Goal: Task Accomplishment & Management: Use online tool/utility

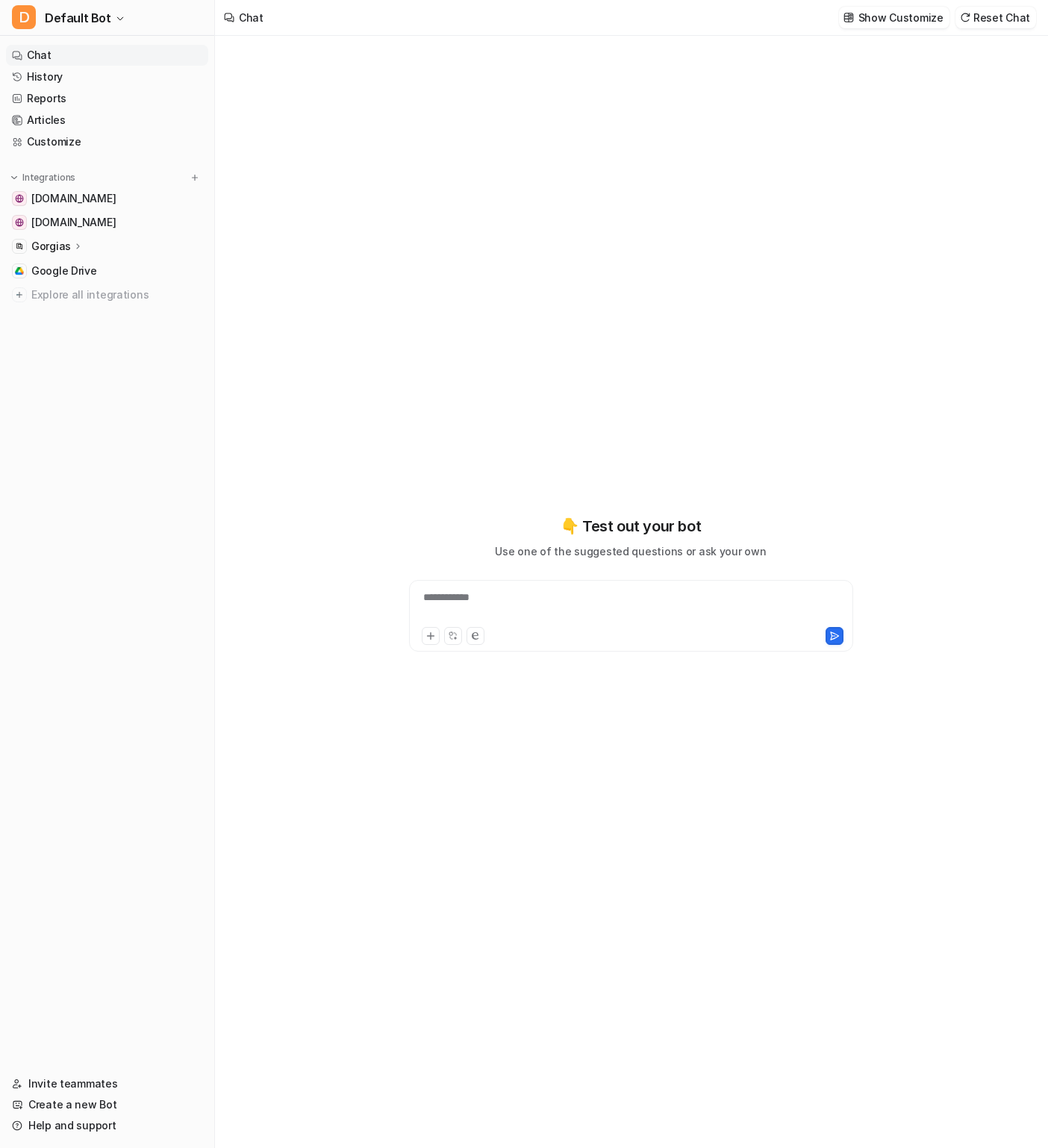
type textarea "**********"
click at [73, 247] on icon at bounding box center [78, 246] width 10 height 11
click at [71, 264] on p "Overview" at bounding box center [66, 267] width 48 height 15
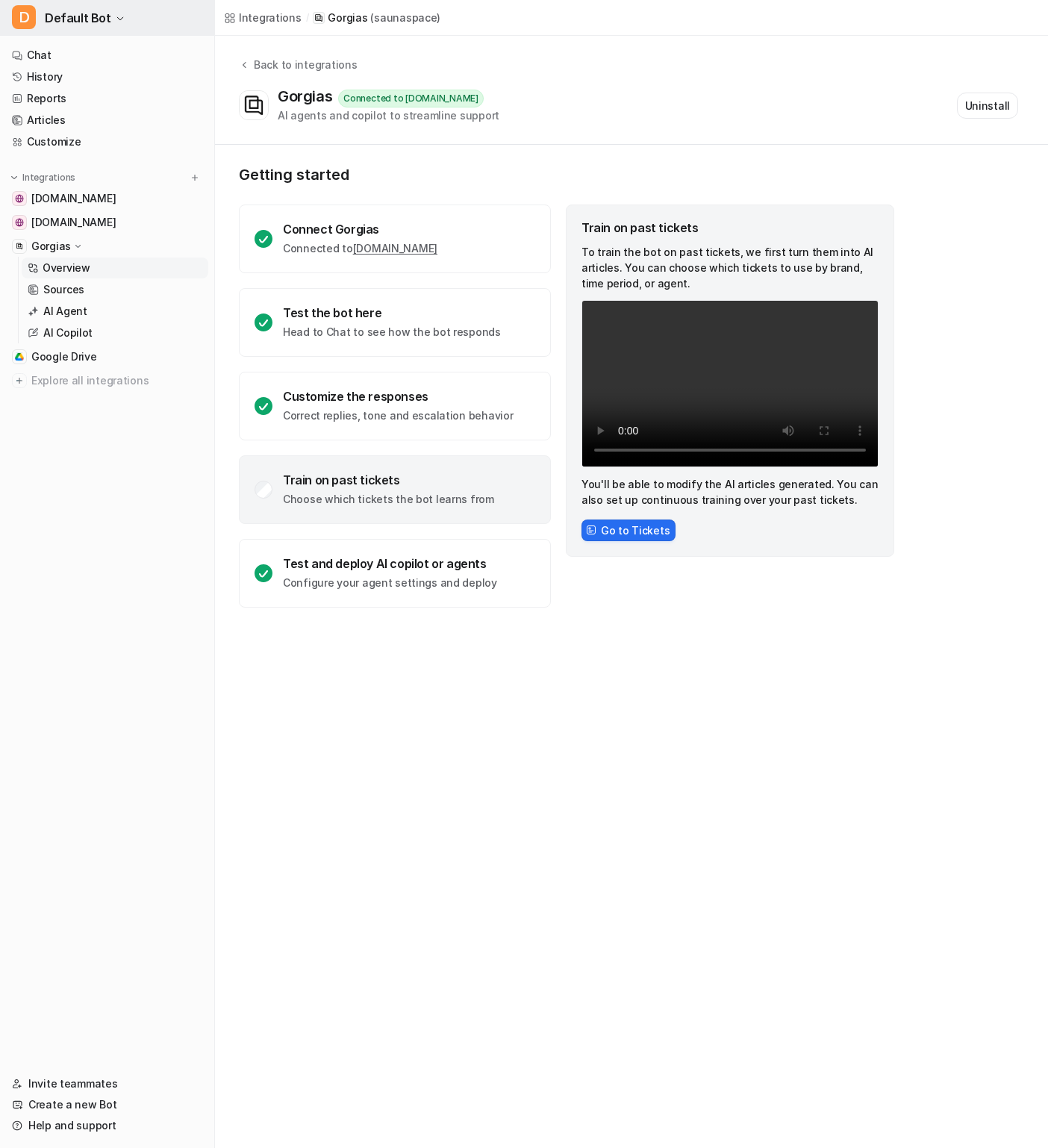
click at [93, 9] on span "Default Bot" at bounding box center [78, 18] width 67 height 21
click at [560, 730] on div "D Default Bot D Default Bot Create a new bot Settings Sign out Chat History Rep…" at bounding box center [524, 574] width 1048 height 1148
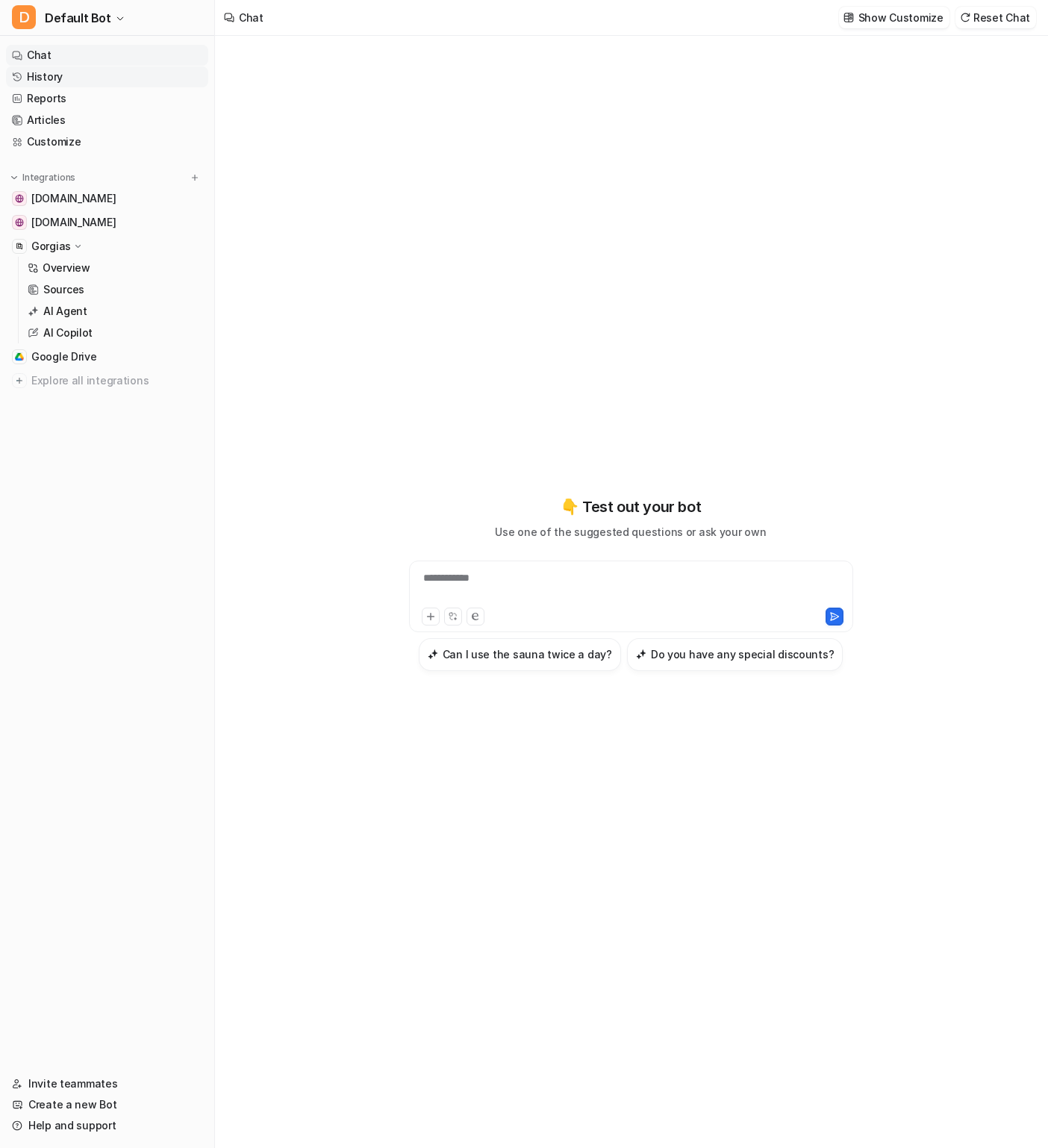
click at [73, 83] on link "History" at bounding box center [107, 77] width 202 height 21
click at [58, 81] on link "History" at bounding box center [107, 77] width 202 height 21
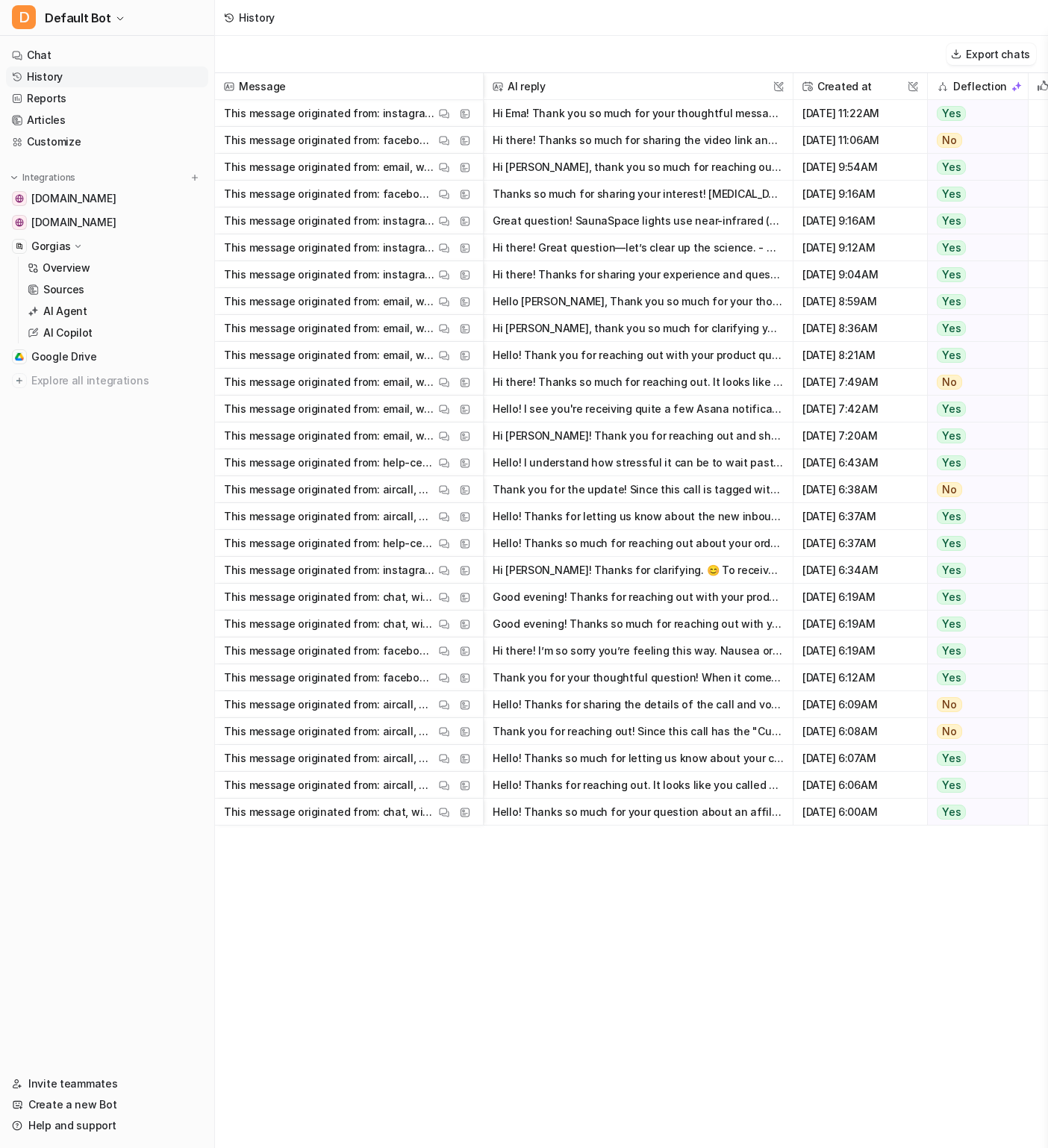
scroll to position [0, 288]
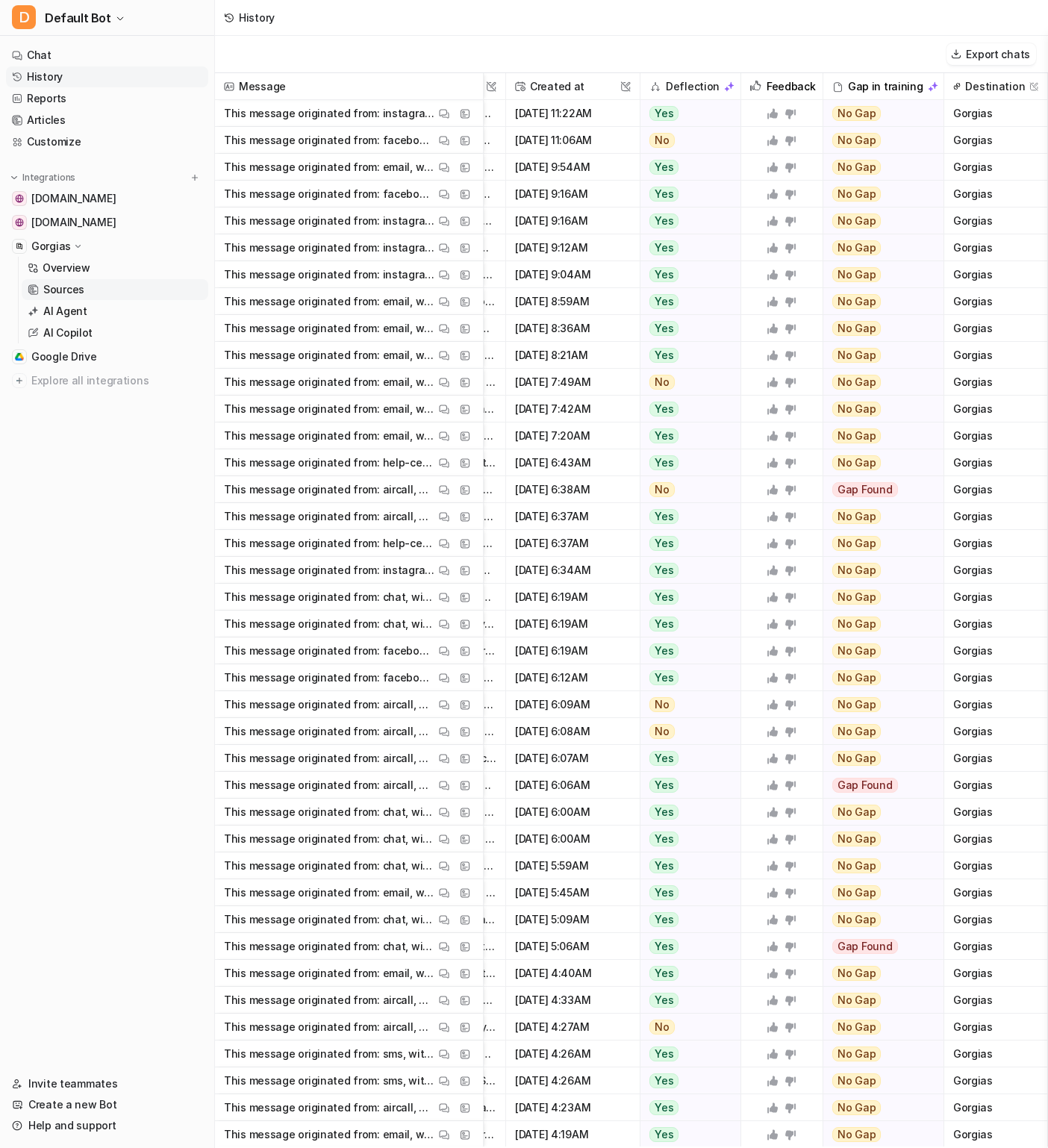
click at [71, 292] on p "Sources" at bounding box center [63, 289] width 41 height 15
click at [63, 289] on p "Sources" at bounding box center [63, 289] width 41 height 15
click at [59, 311] on p "AI Agent" at bounding box center [65, 311] width 44 height 15
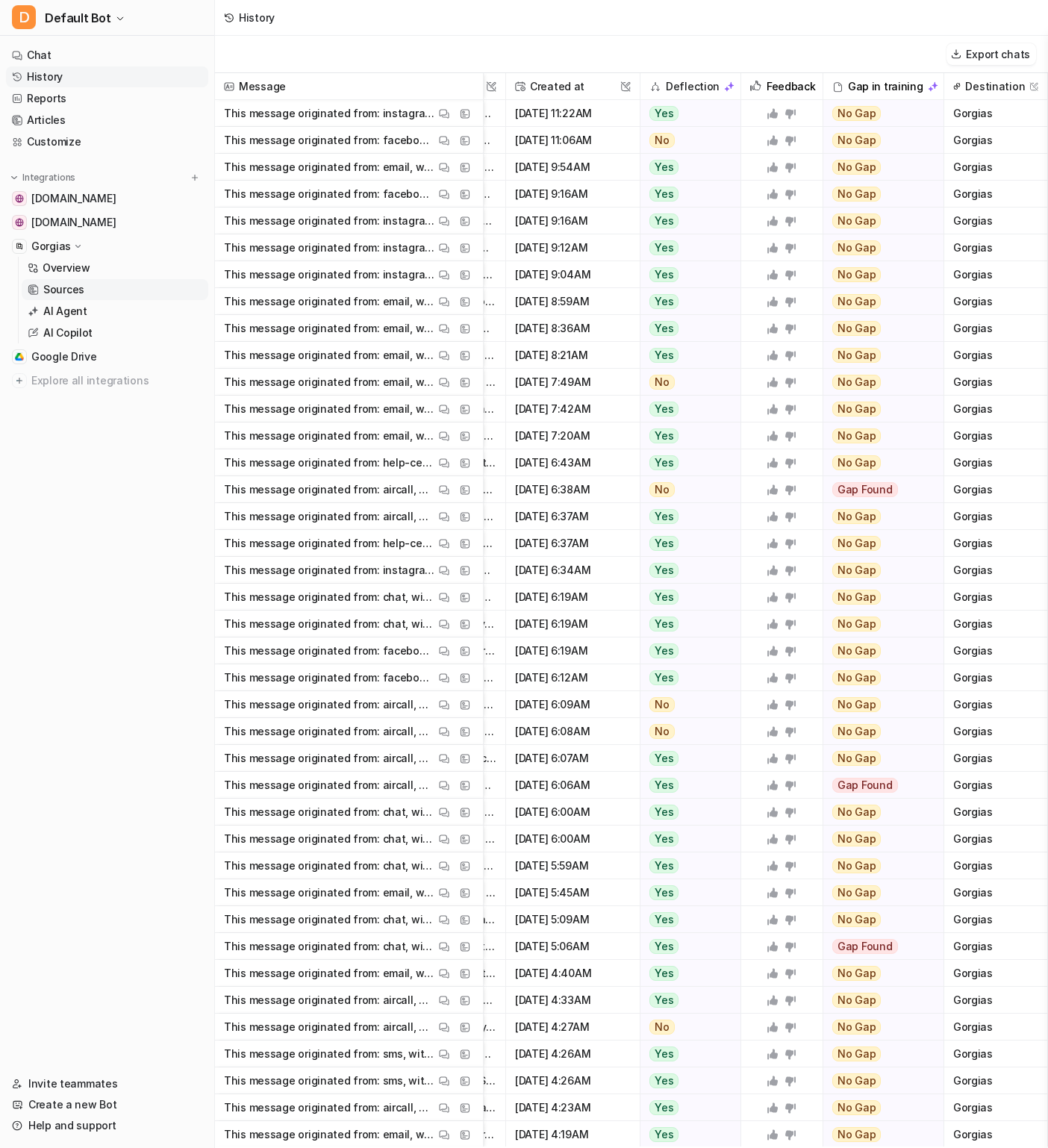
click at [69, 287] on p "Sources" at bounding box center [63, 289] width 41 height 15
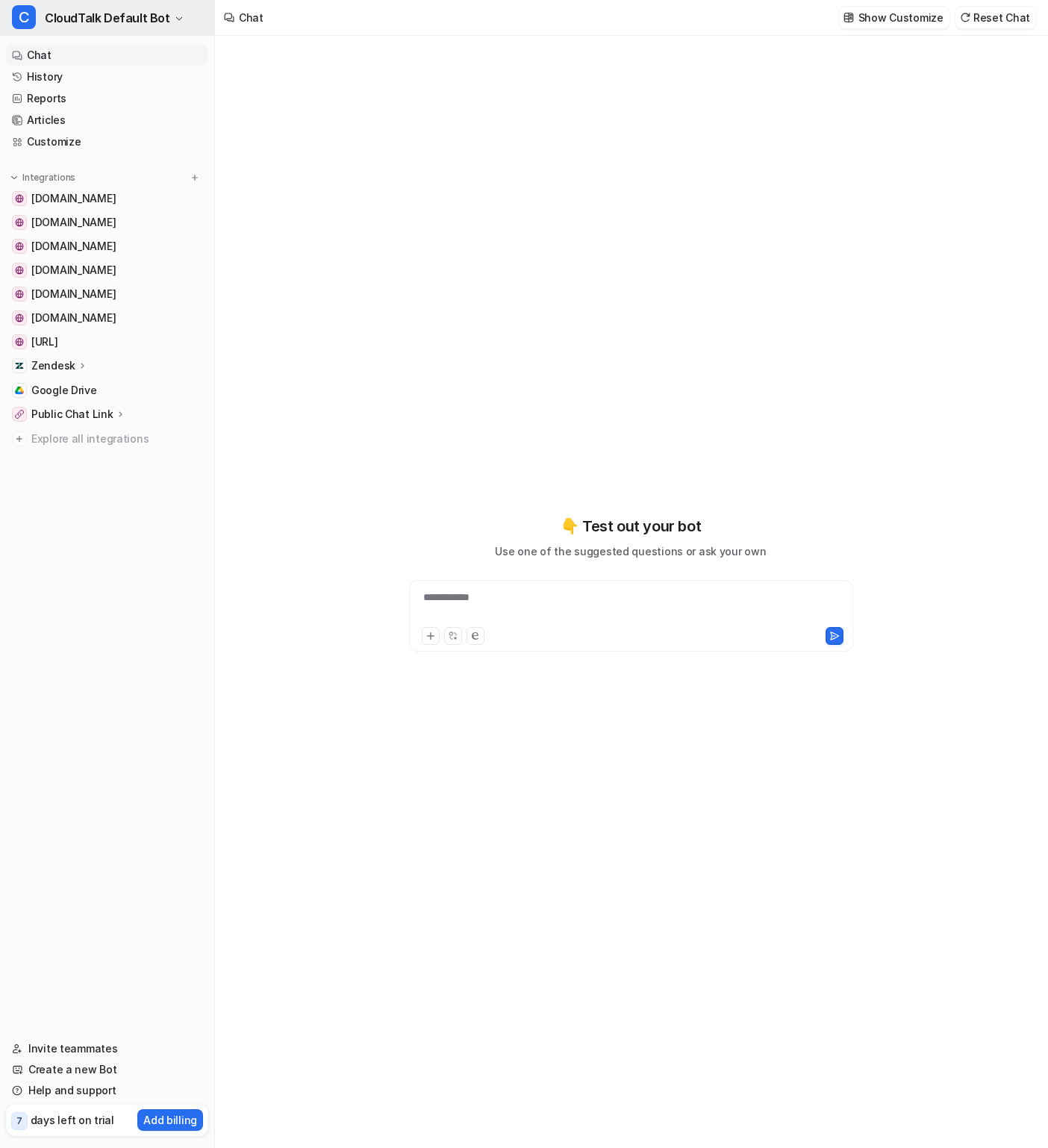
click at [127, 25] on span "CloudTalk Default Bot" at bounding box center [107, 18] width 125 height 21
type textarea "**********"
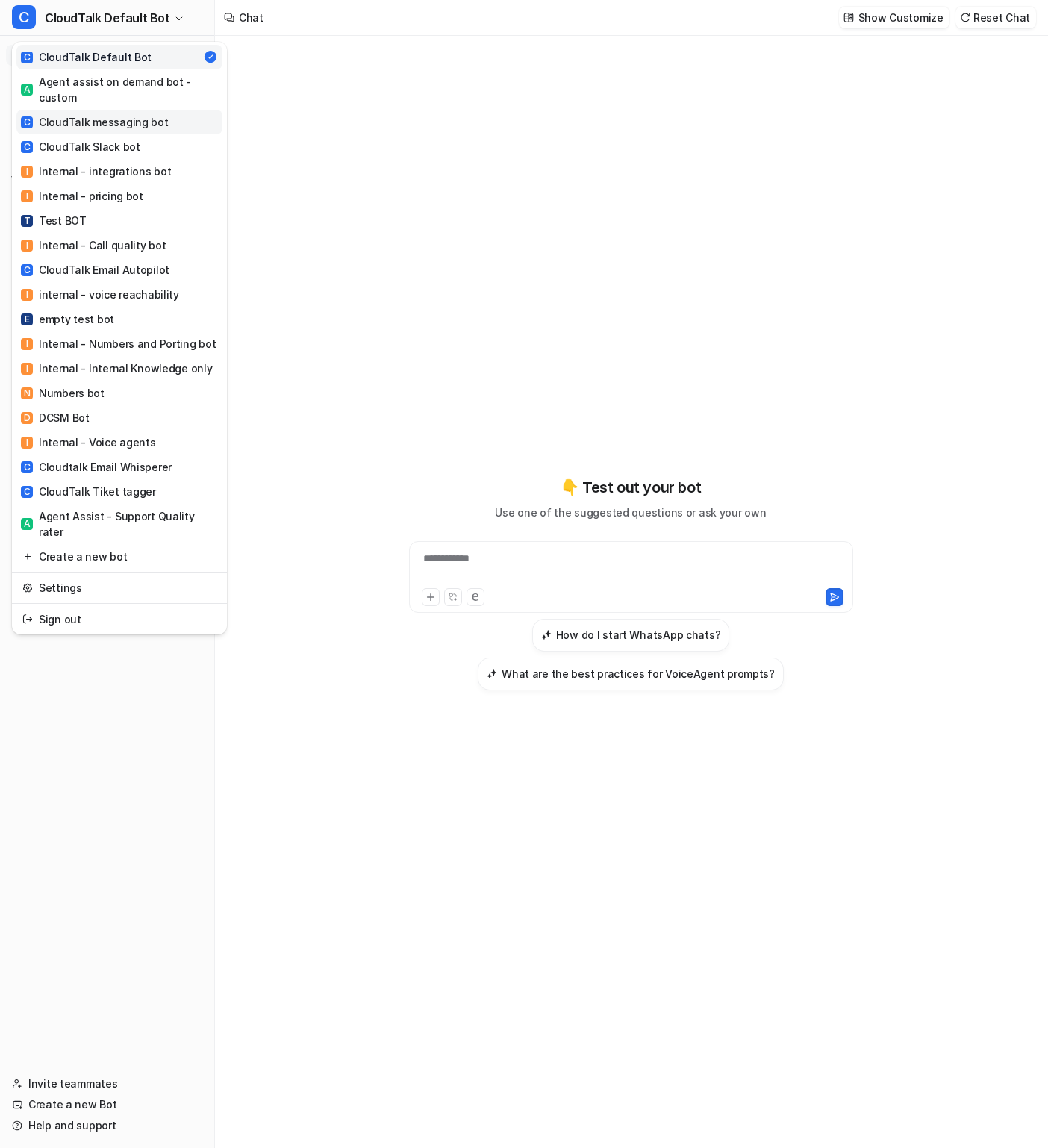
click at [142, 114] on div "C CloudTalk messaging bot" at bounding box center [95, 122] width 148 height 16
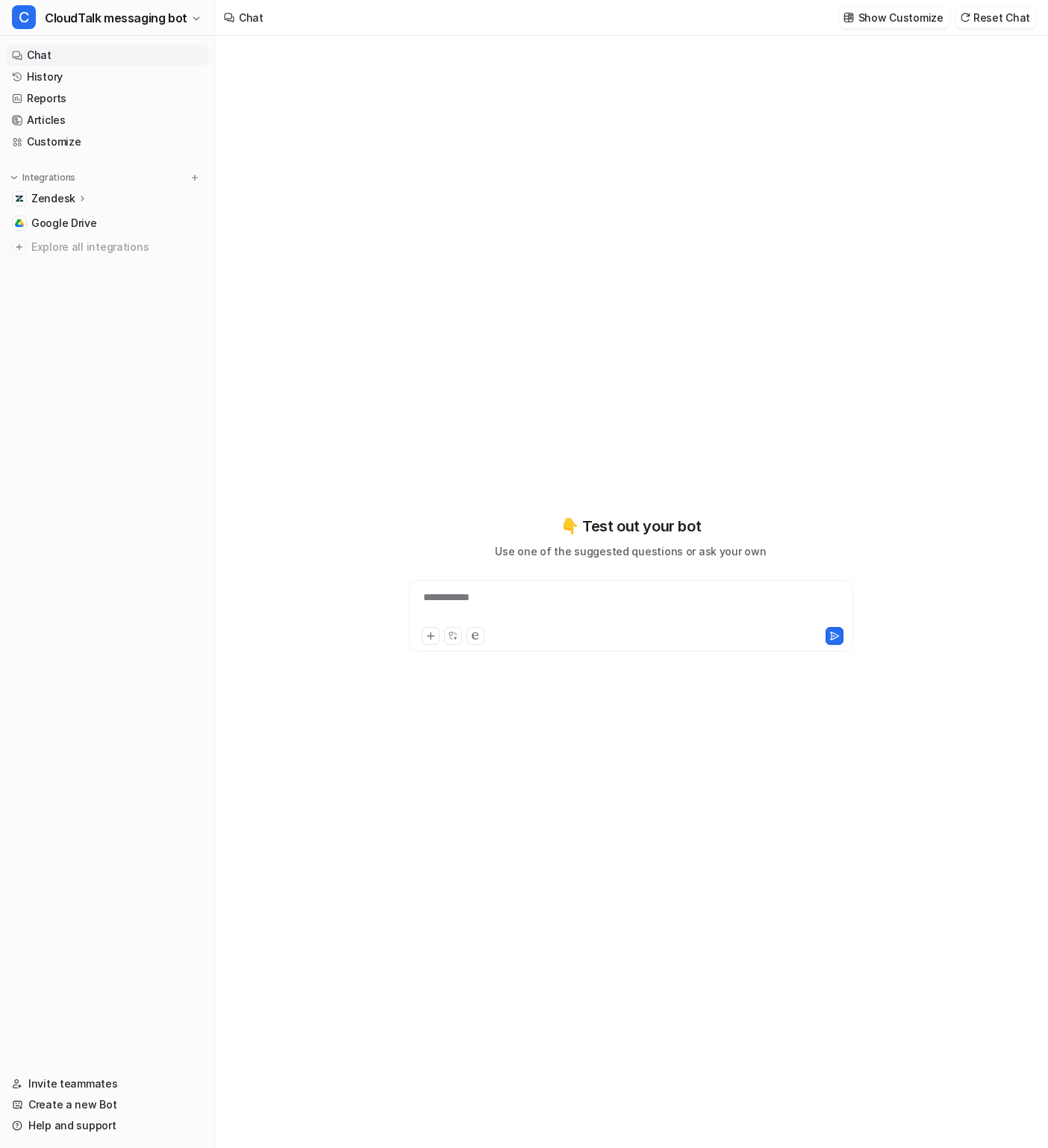
type textarea "**********"
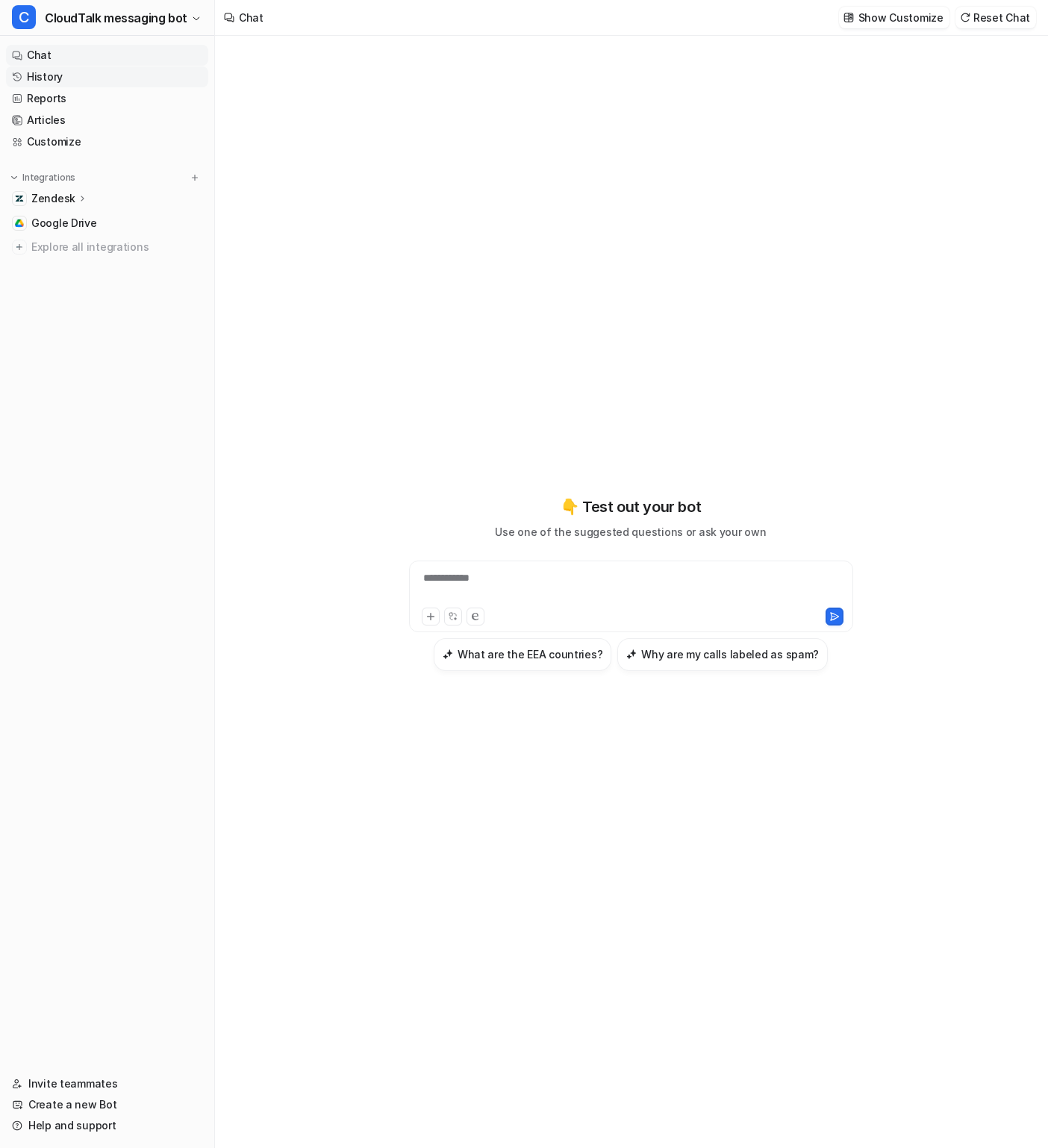
click at [71, 77] on link "History" at bounding box center [107, 77] width 202 height 21
click at [71, 78] on link "History" at bounding box center [107, 77] width 202 height 21
click at [53, 80] on link "History" at bounding box center [107, 77] width 202 height 21
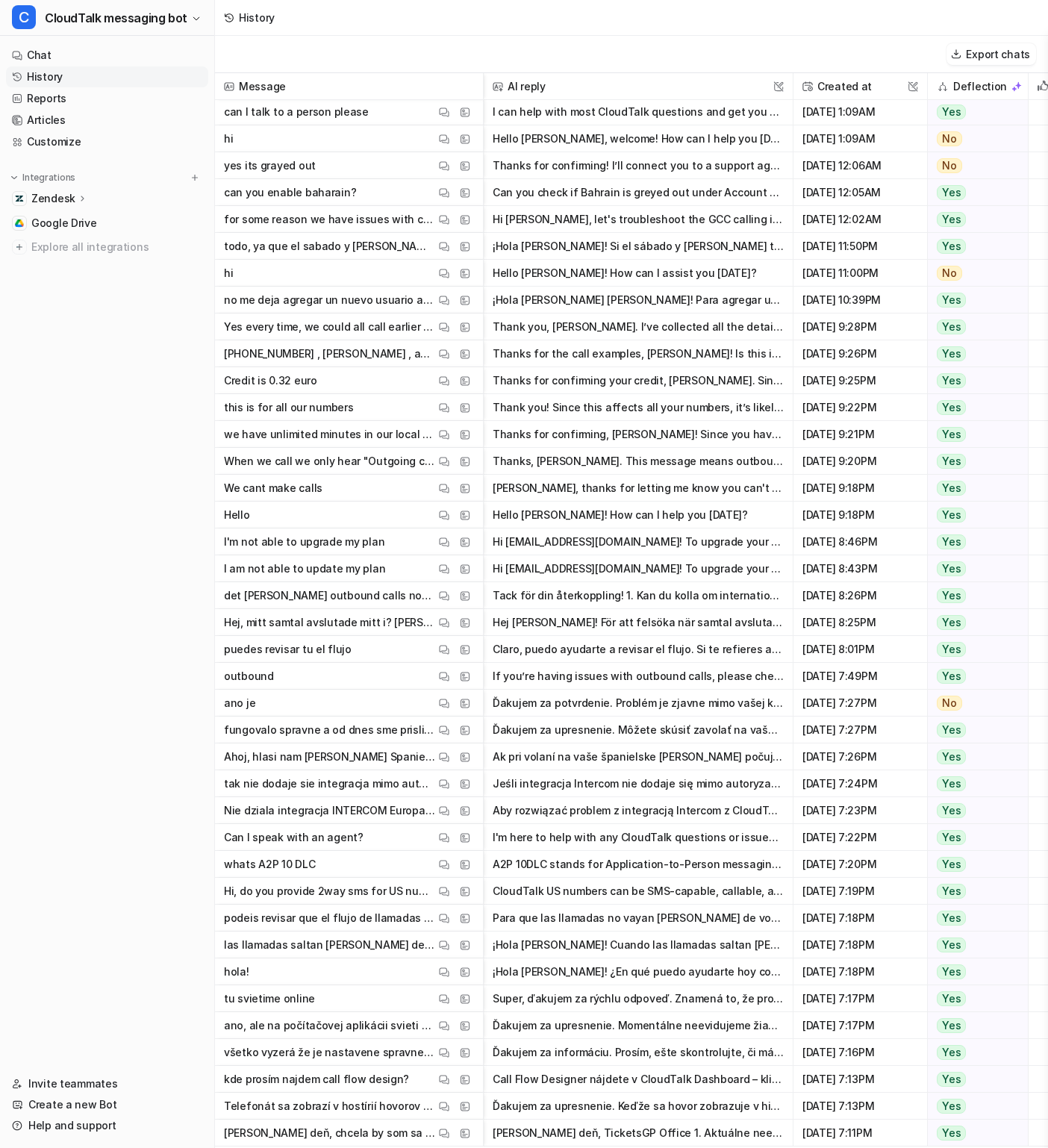
scroll to position [14, 0]
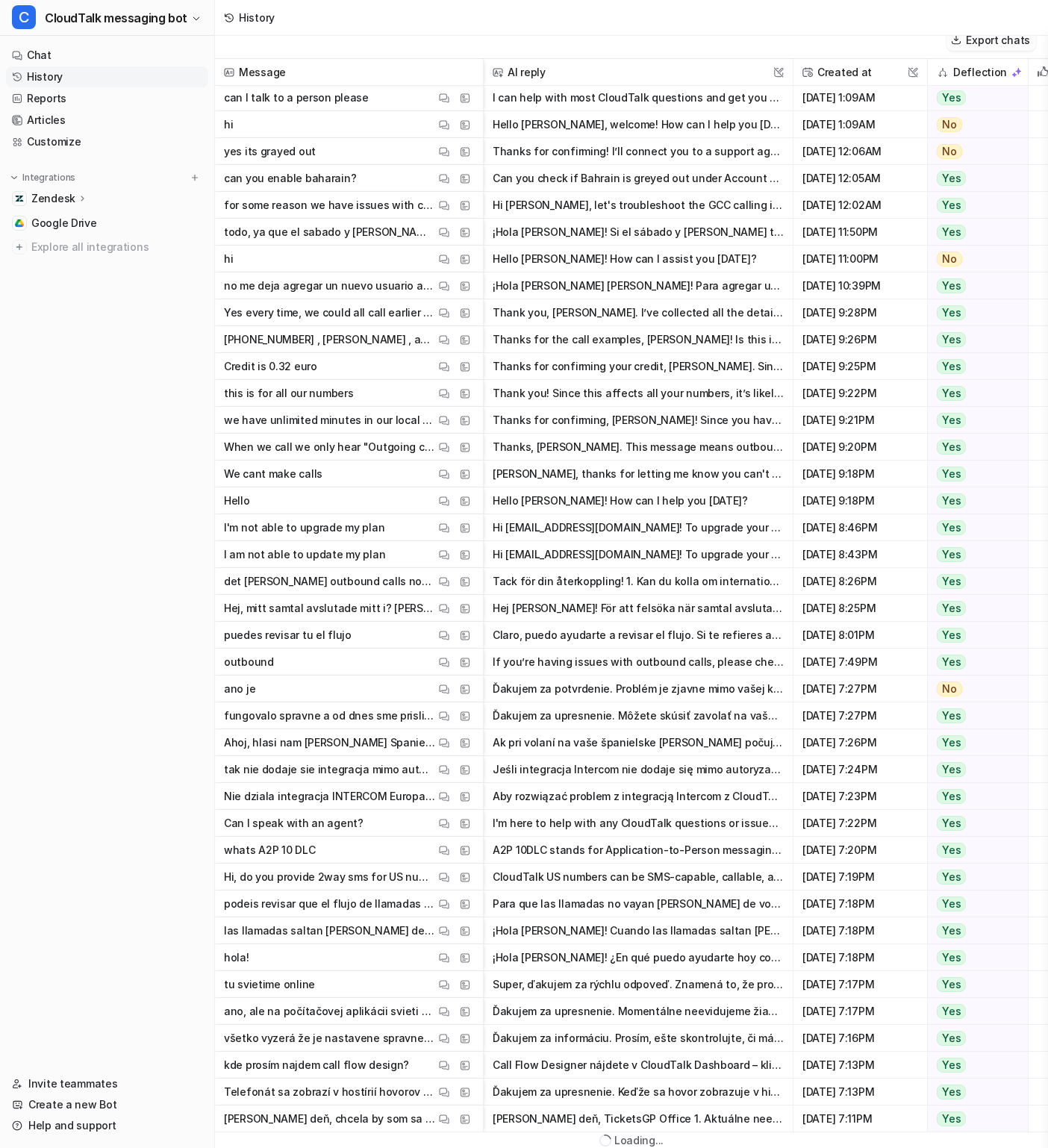
click at [969, 46] on button "Export chats" at bounding box center [991, 40] width 89 height 22
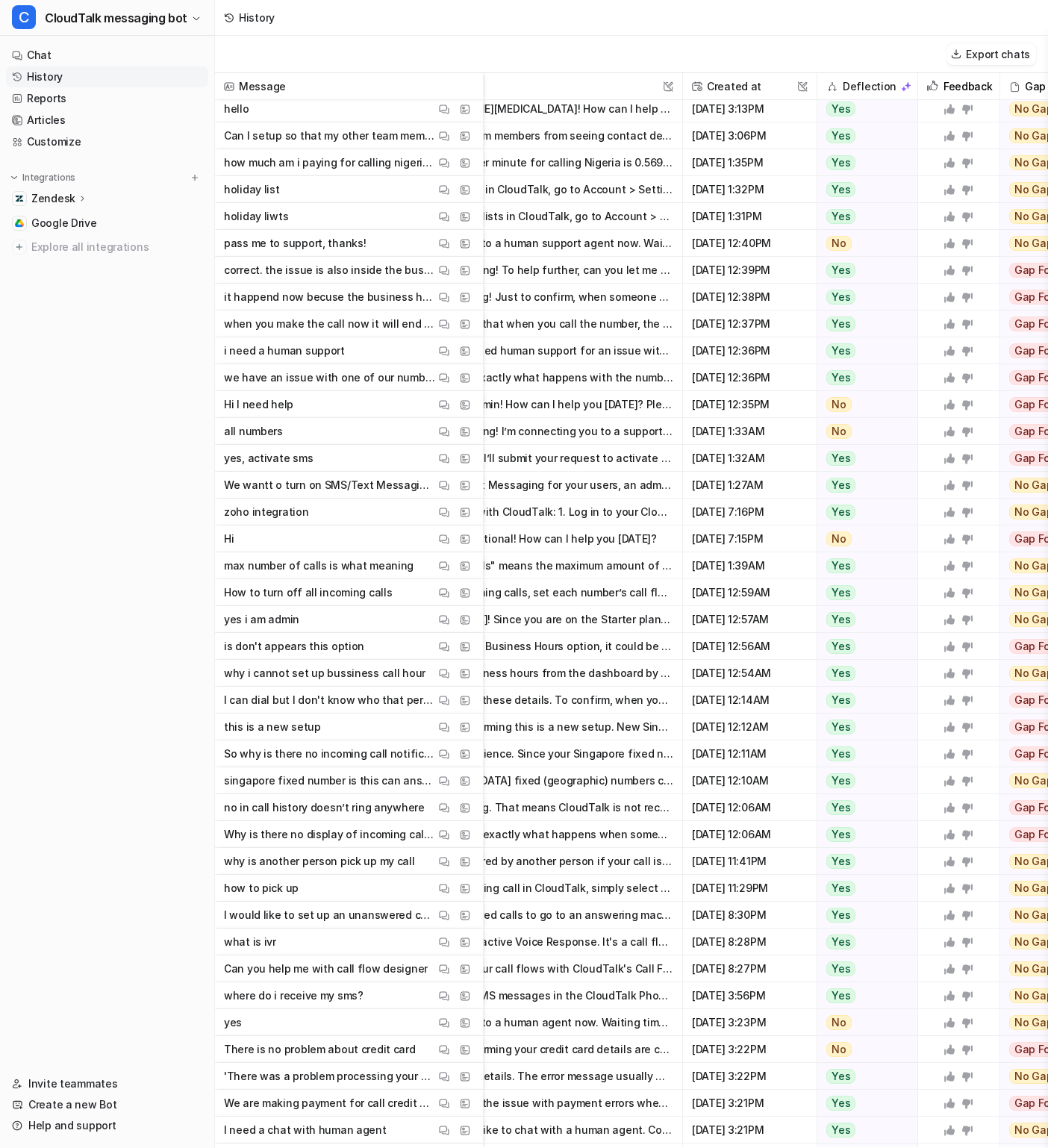
scroll to position [9627, 115]
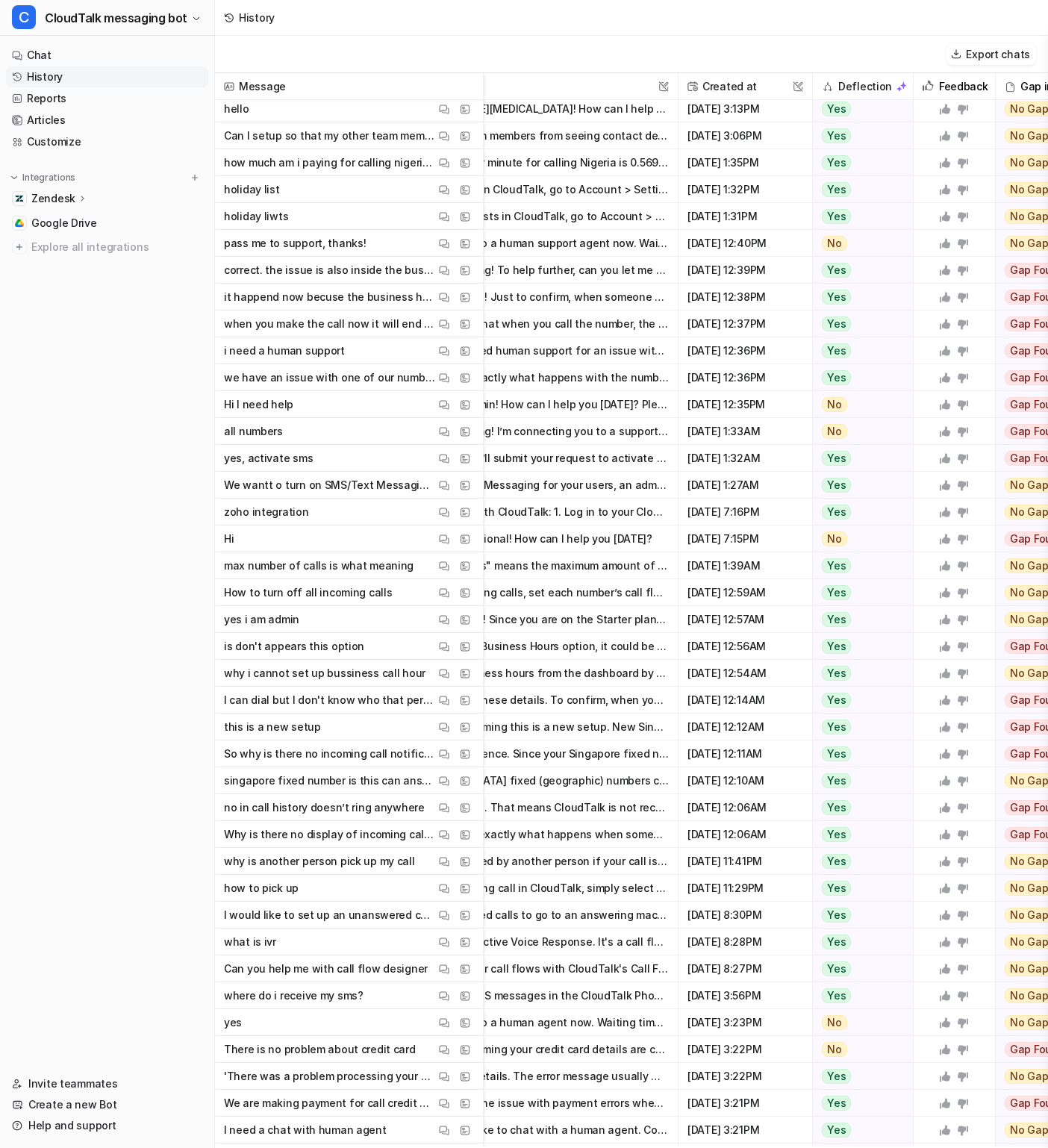
click at [695, 840] on span "[DATE] 12:06AM" at bounding box center [745, 834] width 121 height 27
click at [444, 834] on img at bounding box center [444, 835] width 10 height 11
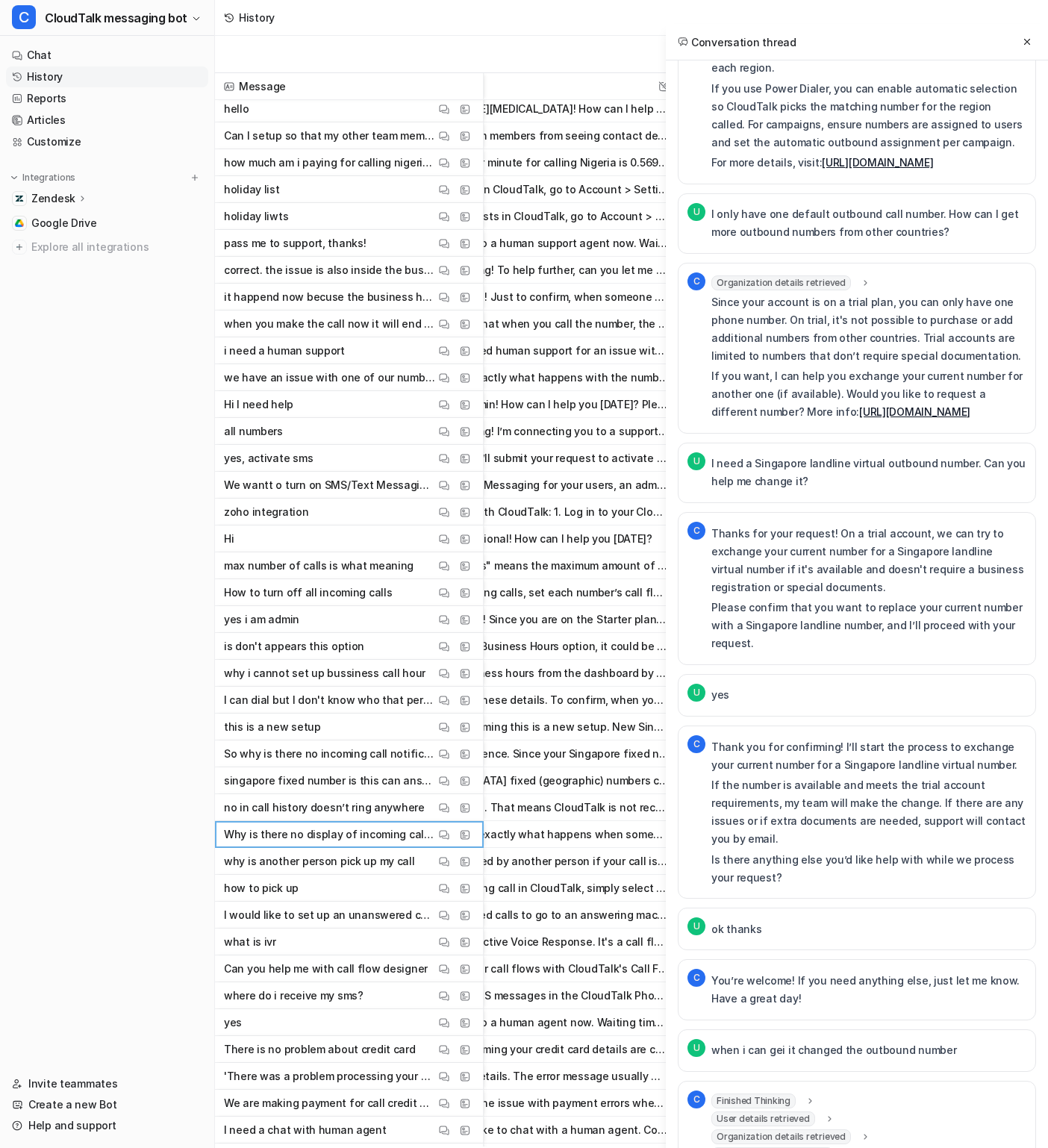
scroll to position [0, 0]
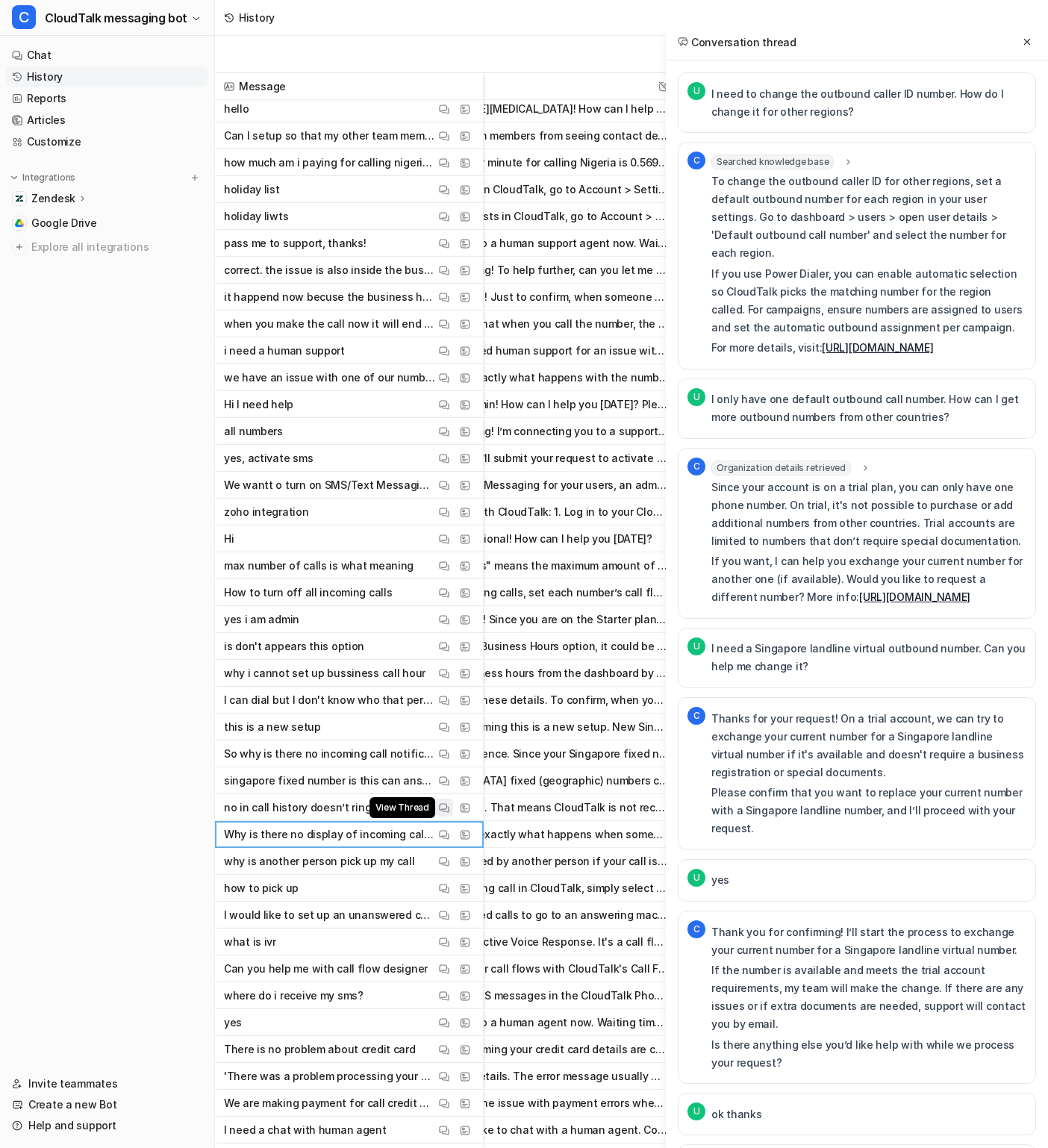
click at [444, 807] on img at bounding box center [444, 808] width 10 height 11
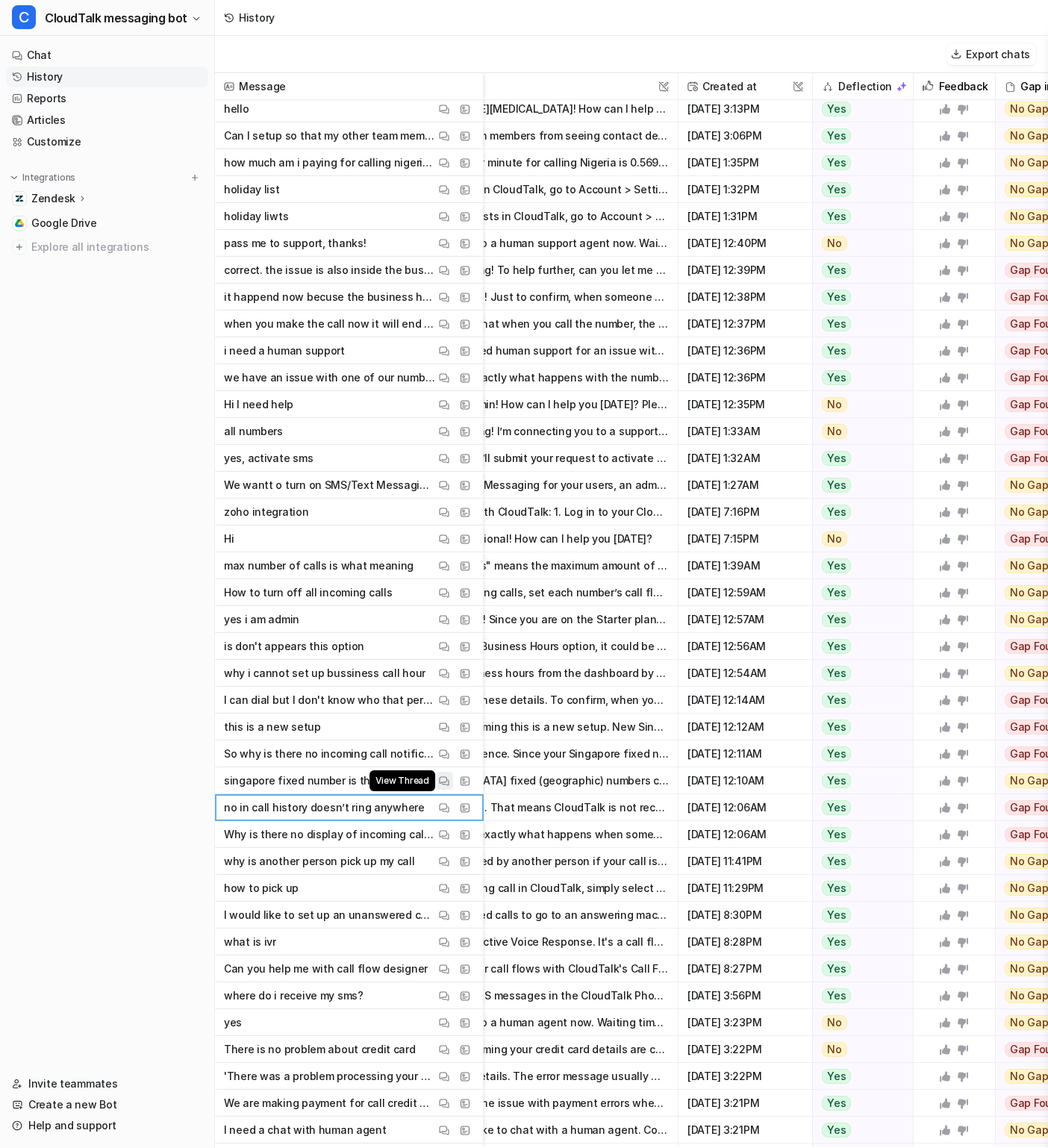
click at [446, 783] on img at bounding box center [444, 781] width 10 height 11
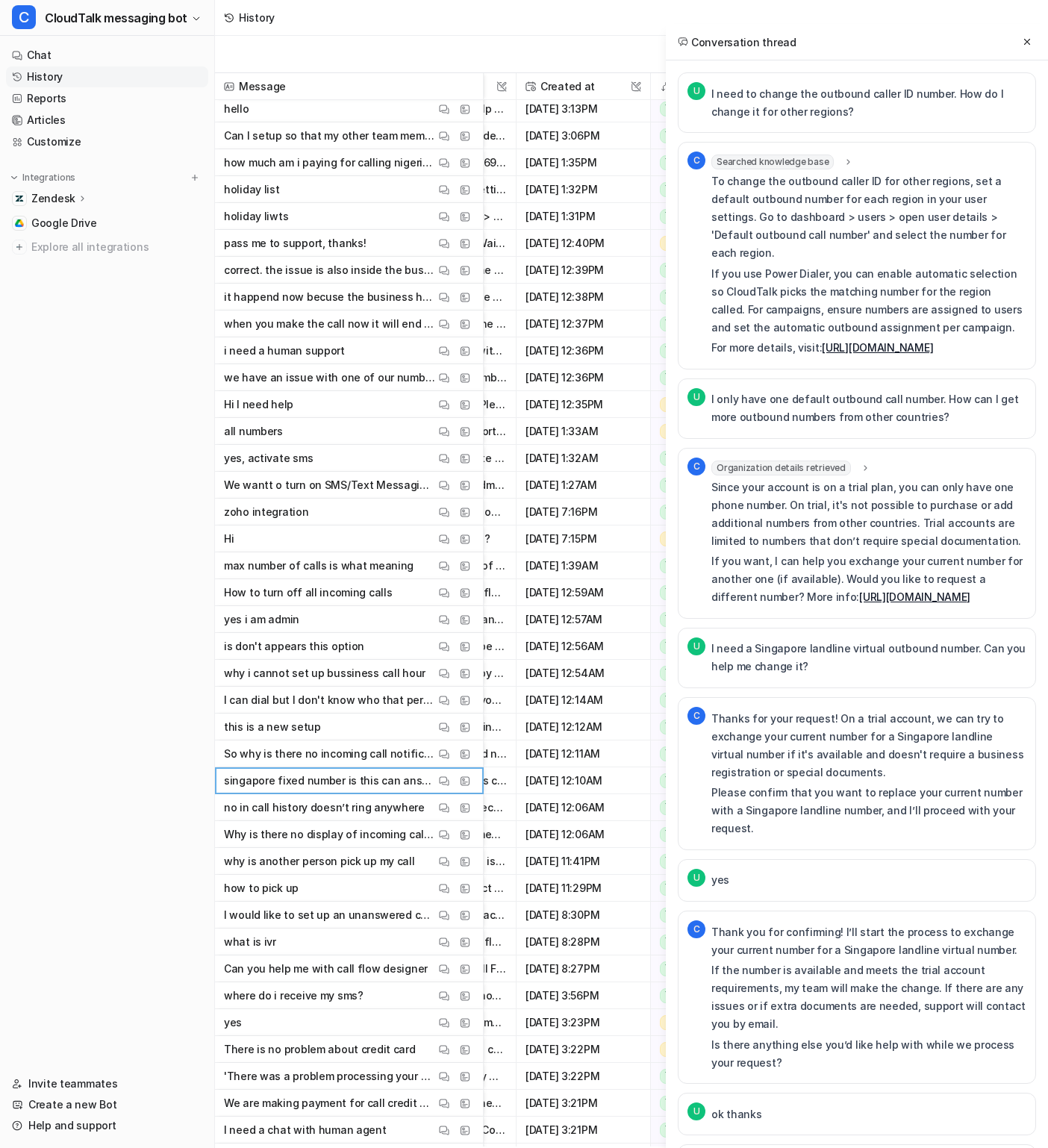
scroll to position [9627, 274]
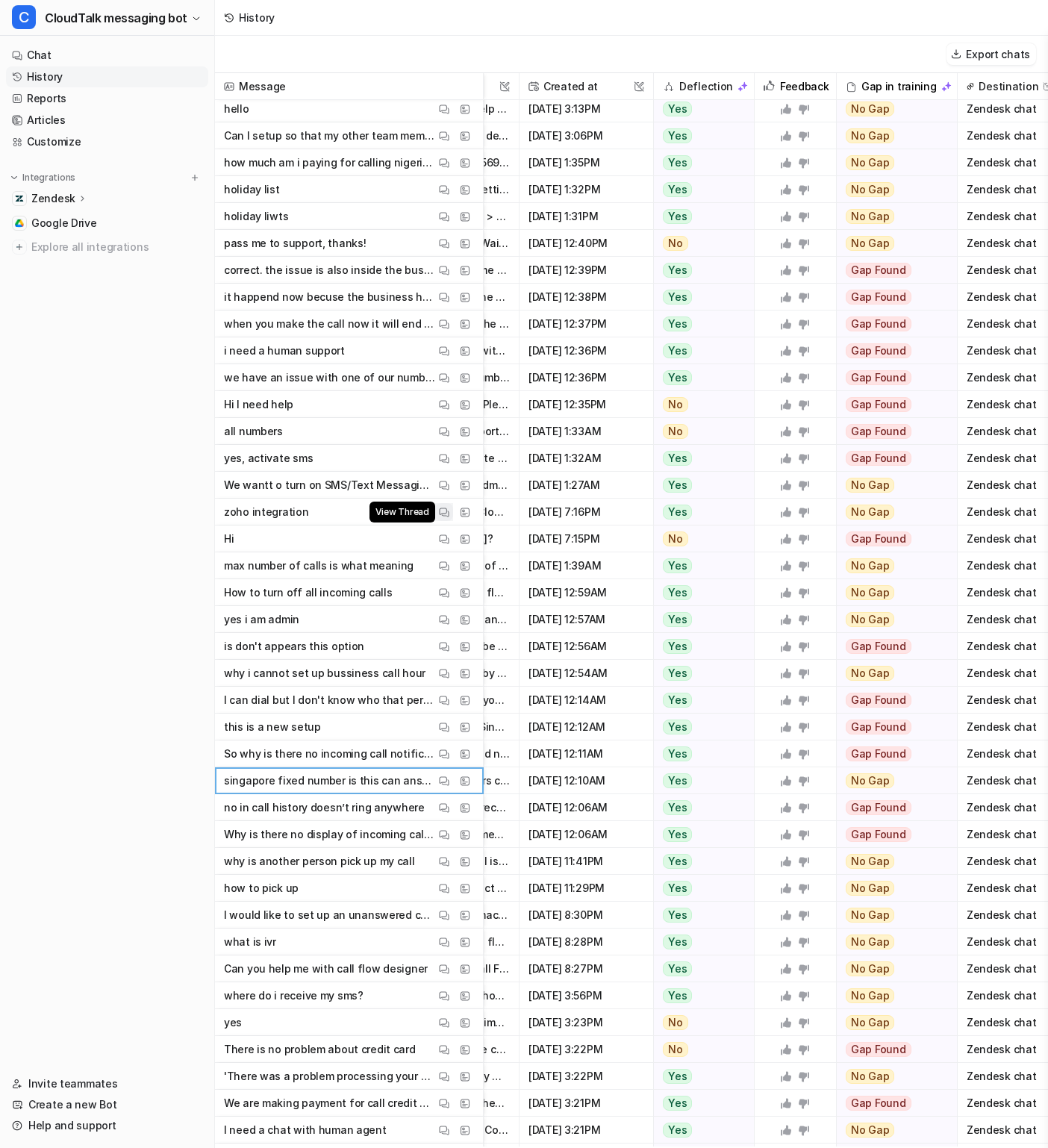
click at [447, 512] on img at bounding box center [444, 513] width 10 height 11
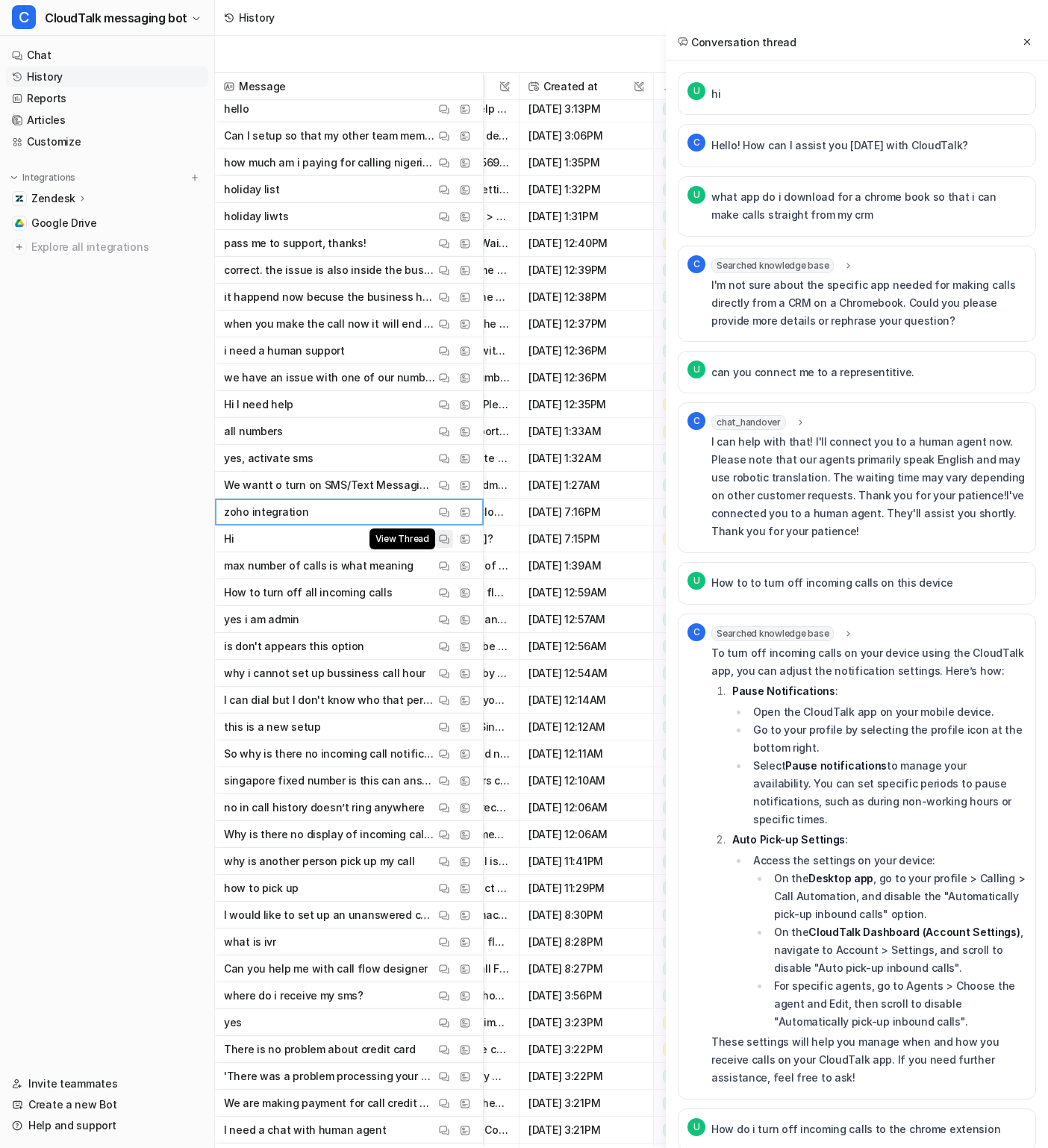
click at [451, 539] on button "View Thread" at bounding box center [444, 539] width 18 height 18
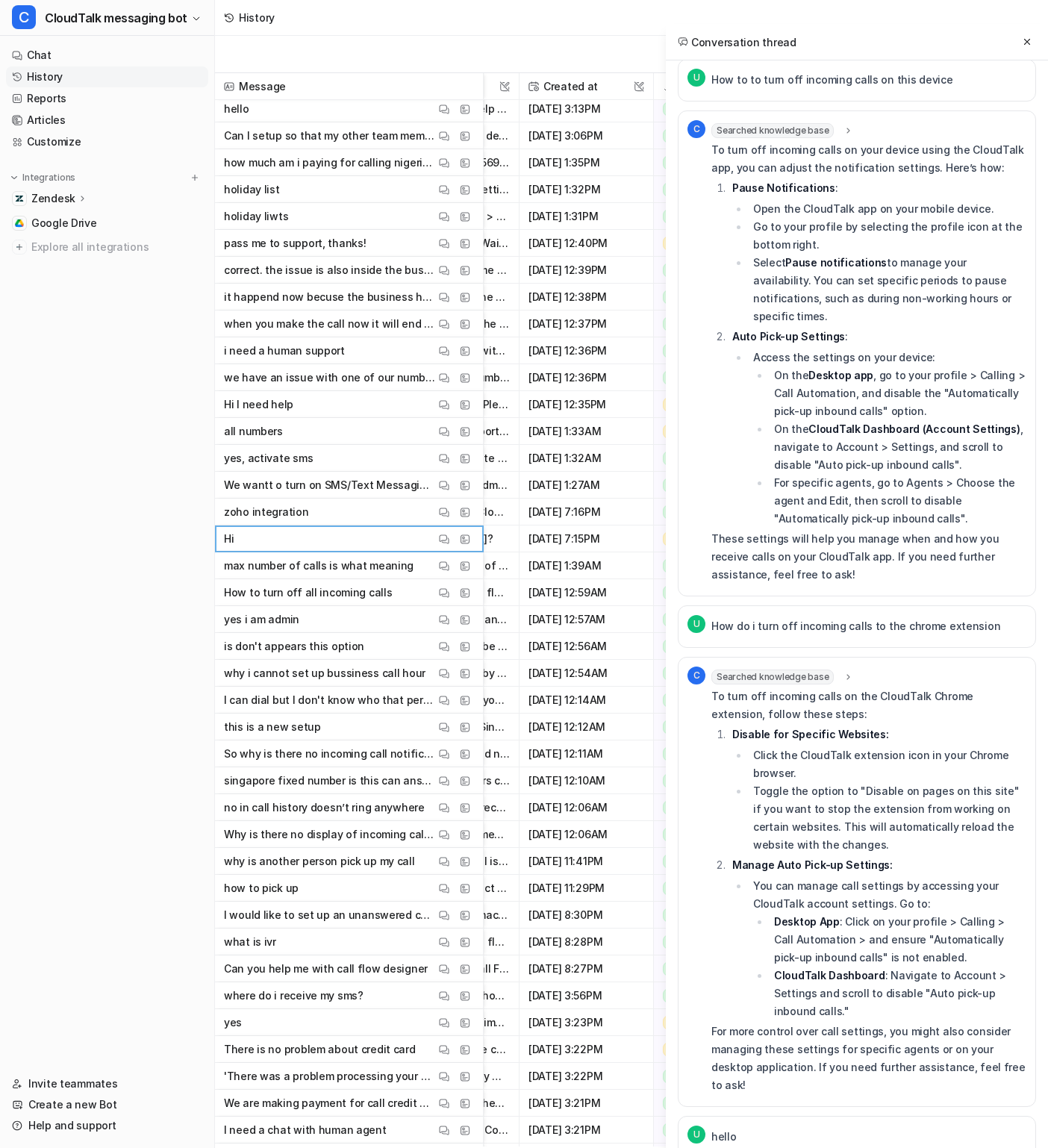
scroll to position [536, 0]
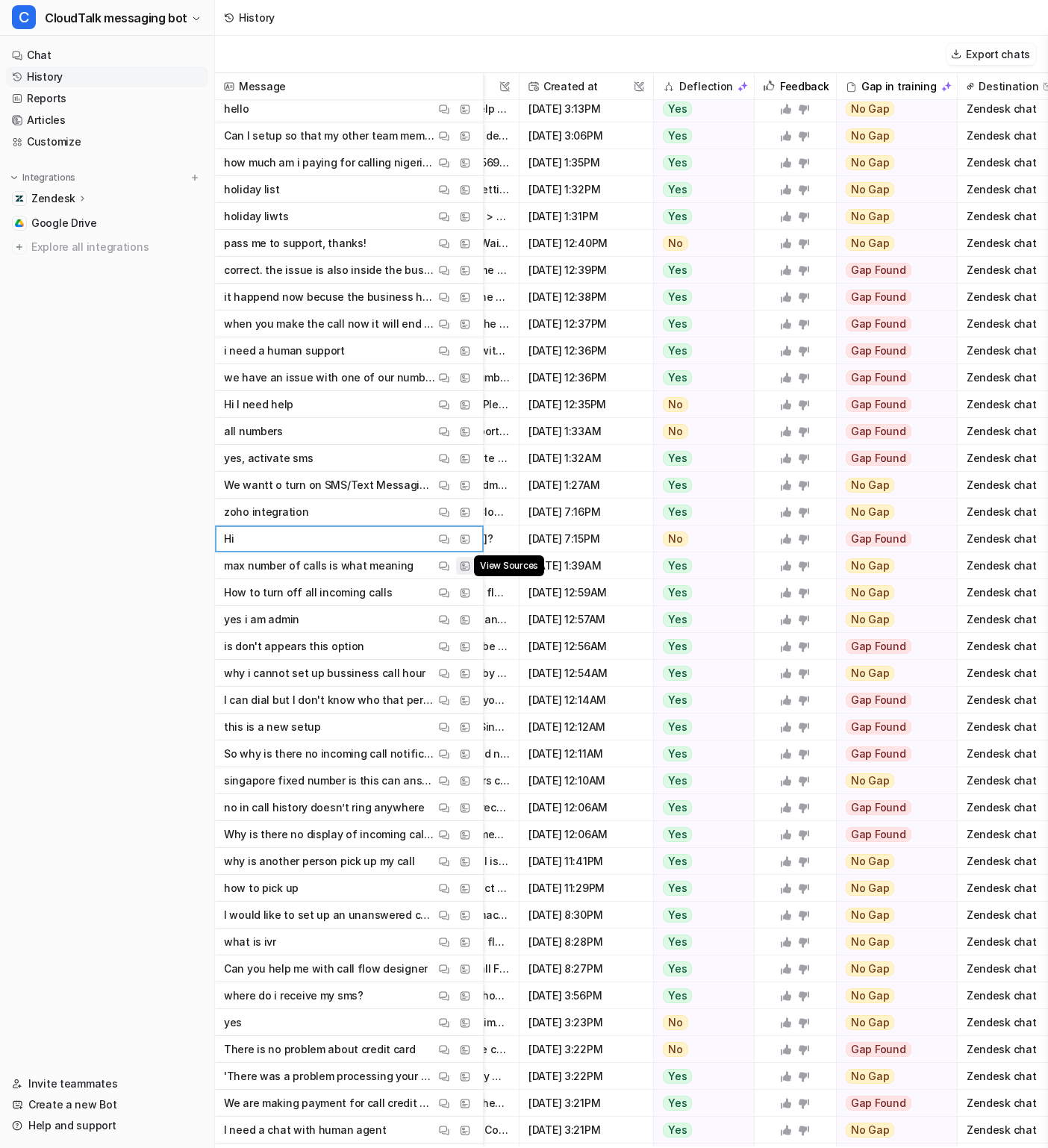
click at [476, 566] on span "View Sources" at bounding box center [509, 565] width 71 height 21
click at [443, 570] on img at bounding box center [444, 566] width 10 height 11
